Goal: Information Seeking & Learning: Learn about a topic

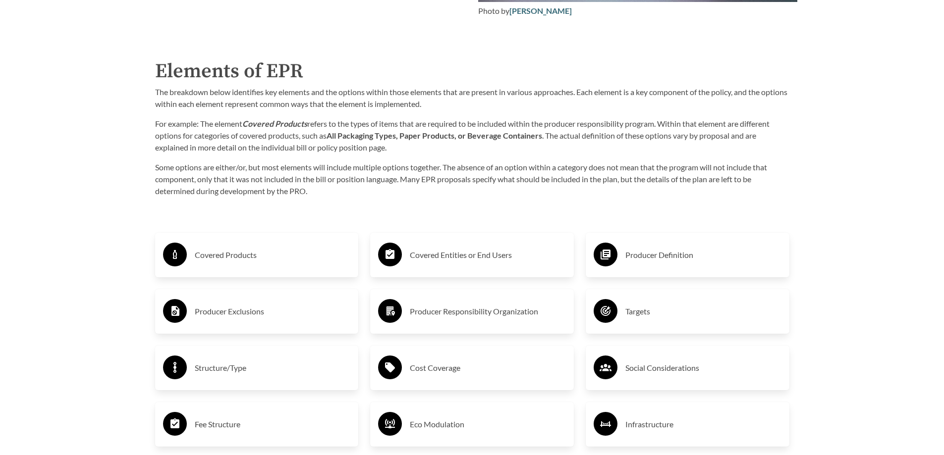
scroll to position [1585, 0]
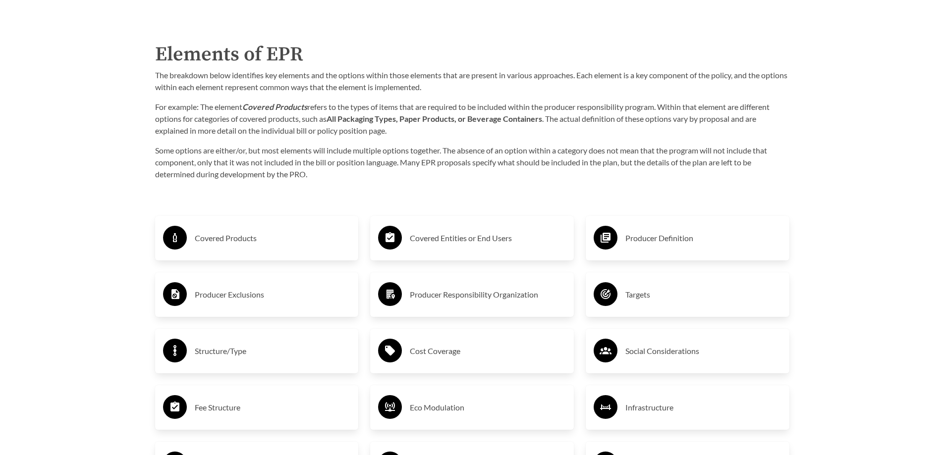
click at [293, 241] on h3 "Covered Products" at bounding box center [273, 238] width 156 height 16
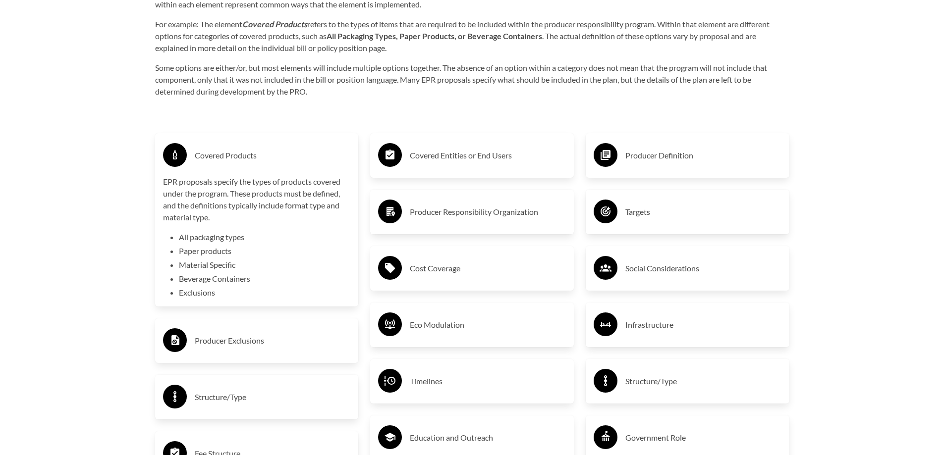
scroll to position [1684, 0]
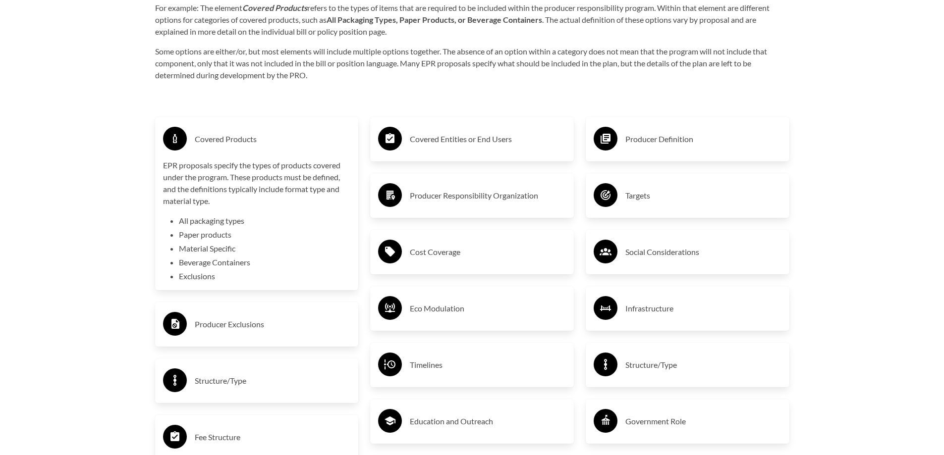
click at [307, 321] on h3 "Producer Exclusions" at bounding box center [273, 324] width 156 height 16
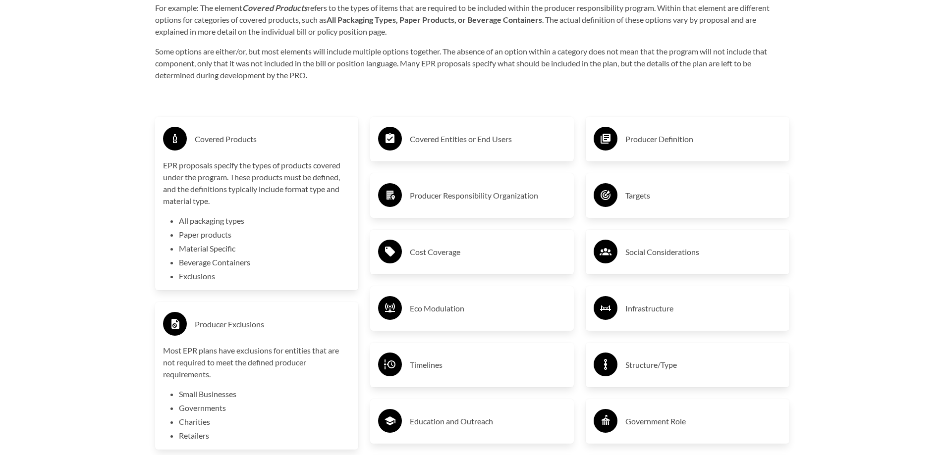
scroll to position [1734, 0]
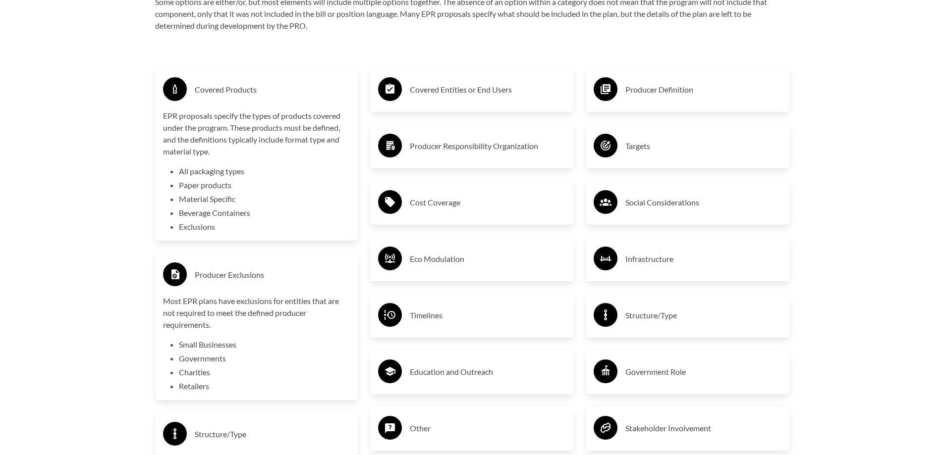
click at [465, 147] on h3 "Producer Responsibility Organization" at bounding box center [488, 146] width 156 height 16
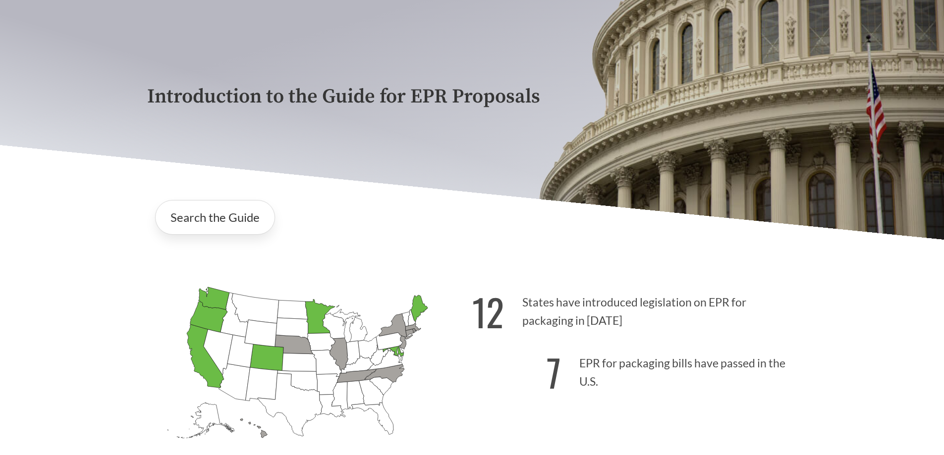
scroll to position [0, 0]
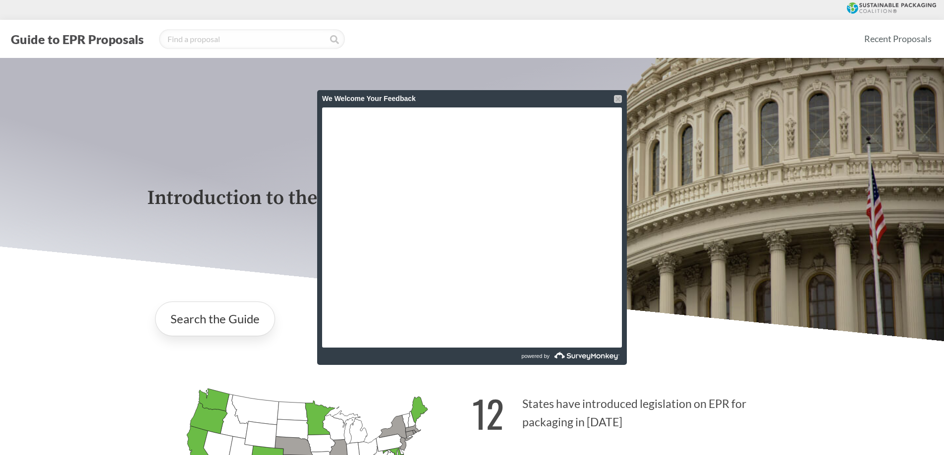
click at [618, 99] on div at bounding box center [618, 99] width 8 height 8
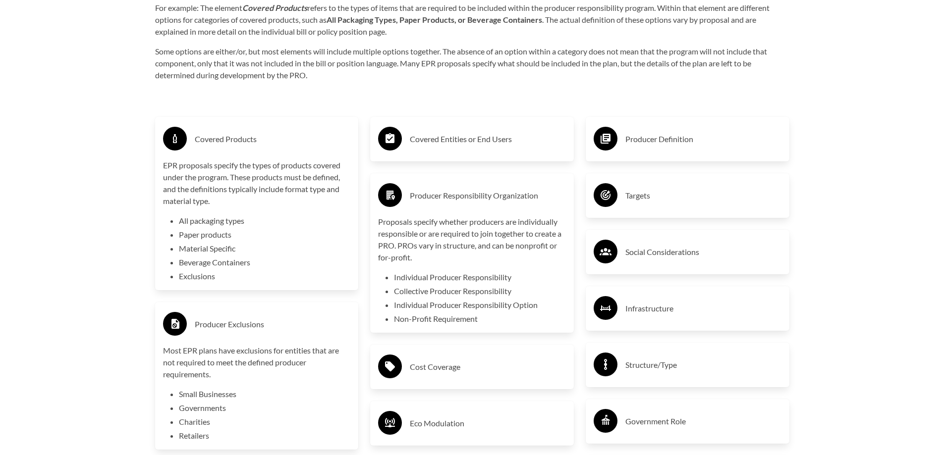
scroll to position [1734, 0]
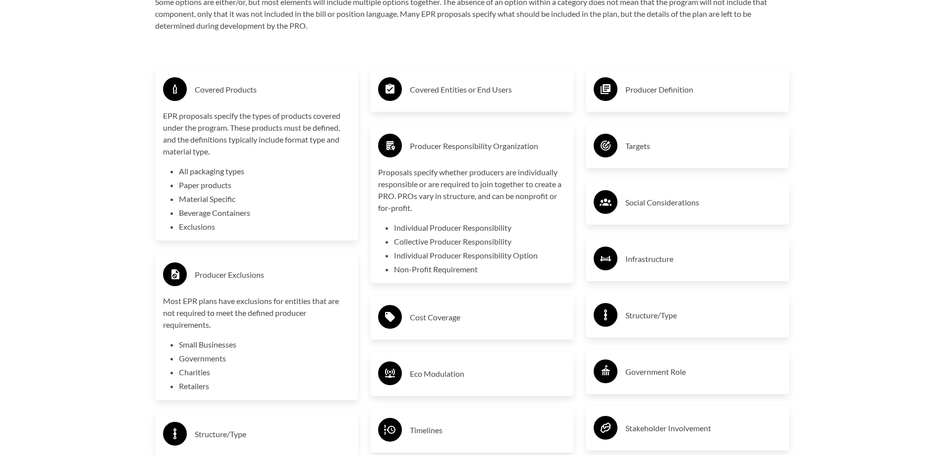
click at [697, 89] on h3 "Producer Definition" at bounding box center [703, 90] width 156 height 16
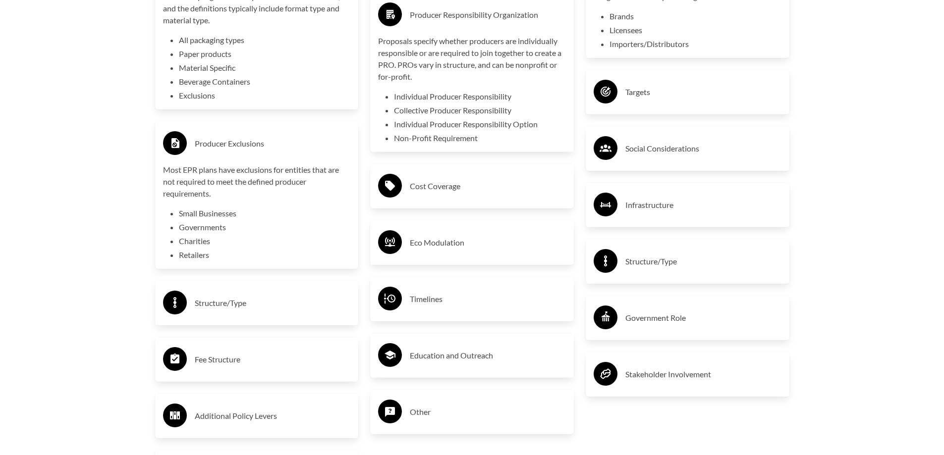
scroll to position [1882, 0]
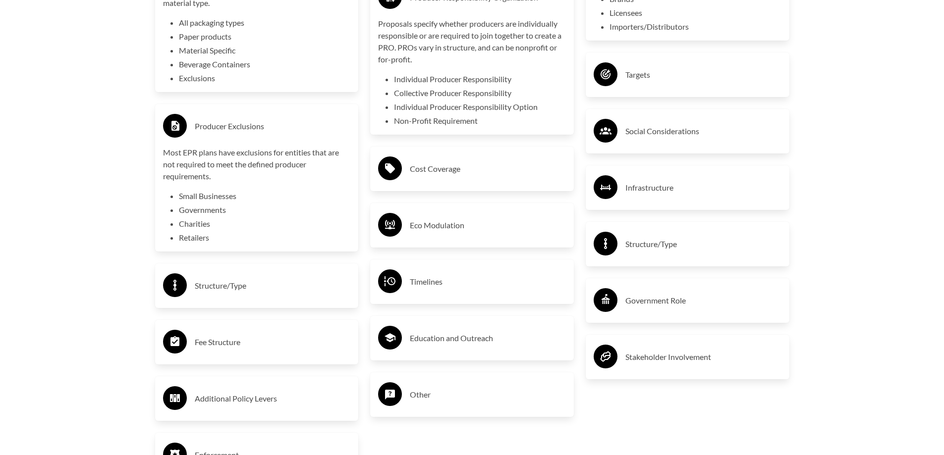
click at [238, 293] on h3 "Structure/Type" at bounding box center [273, 286] width 156 height 16
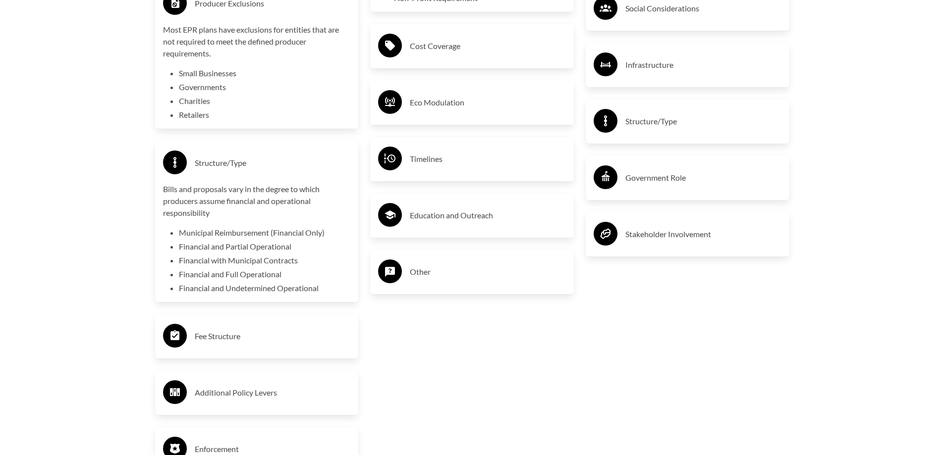
scroll to position [2031, 0]
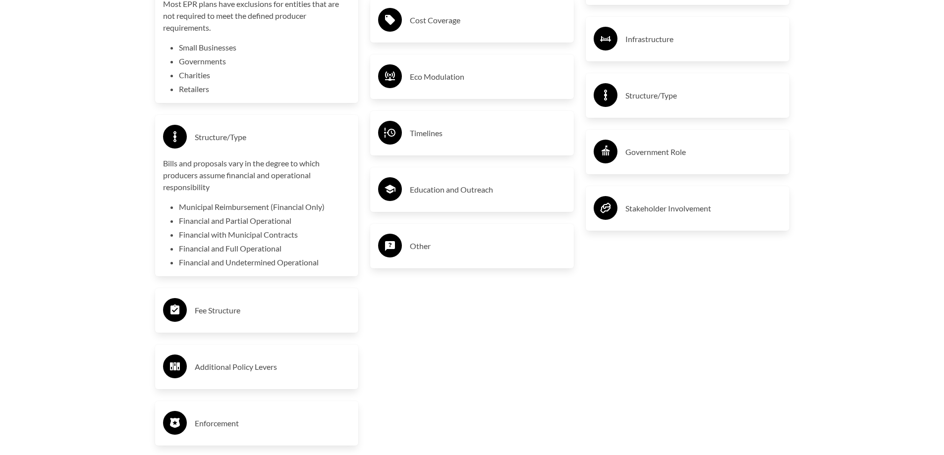
click at [256, 315] on h3 "Fee Structure" at bounding box center [273, 311] width 156 height 16
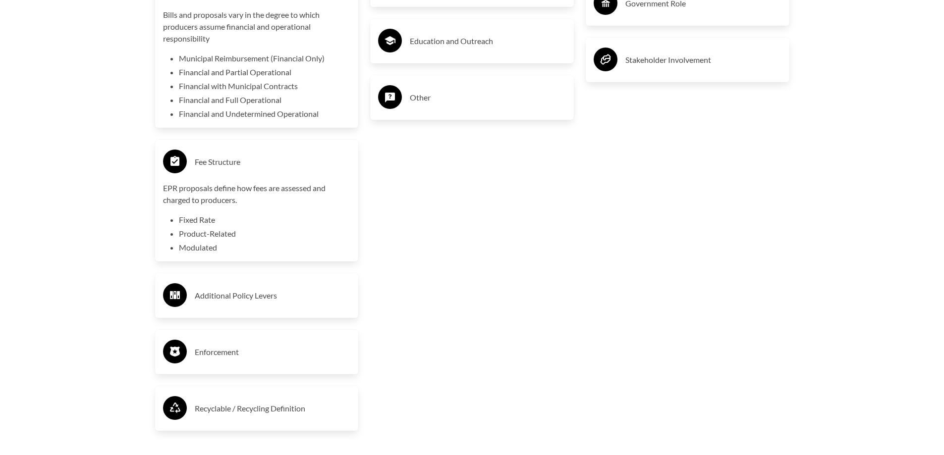
scroll to position [2229, 0]
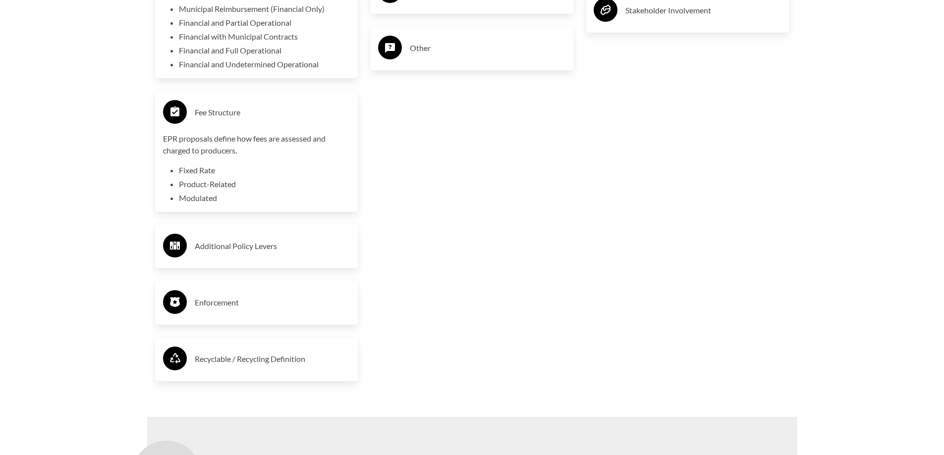
click at [306, 313] on div "Enforcement" at bounding box center [257, 302] width 188 height 29
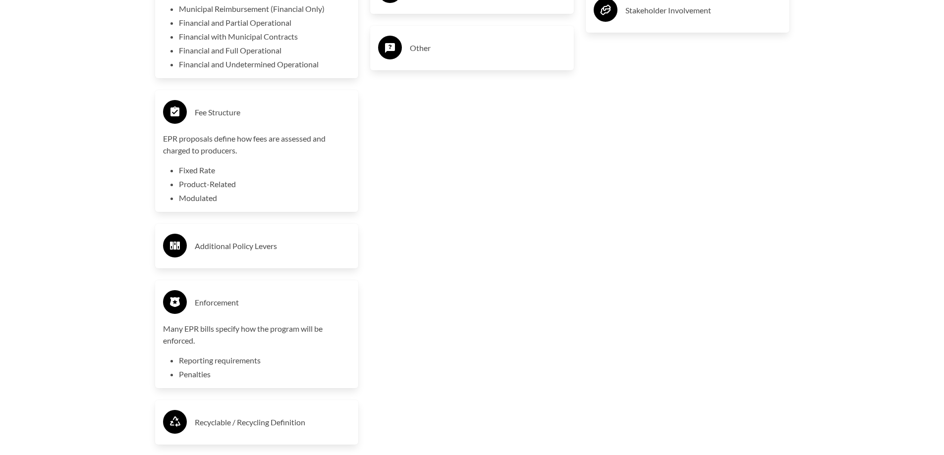
click at [213, 364] on li "Reporting requirements" at bounding box center [265, 361] width 172 height 12
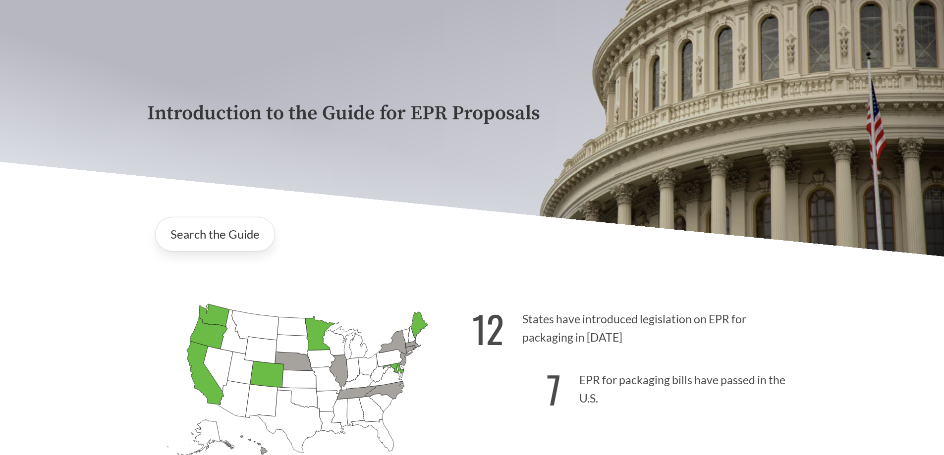
scroll to position [0, 0]
